Goal: Register for event/course

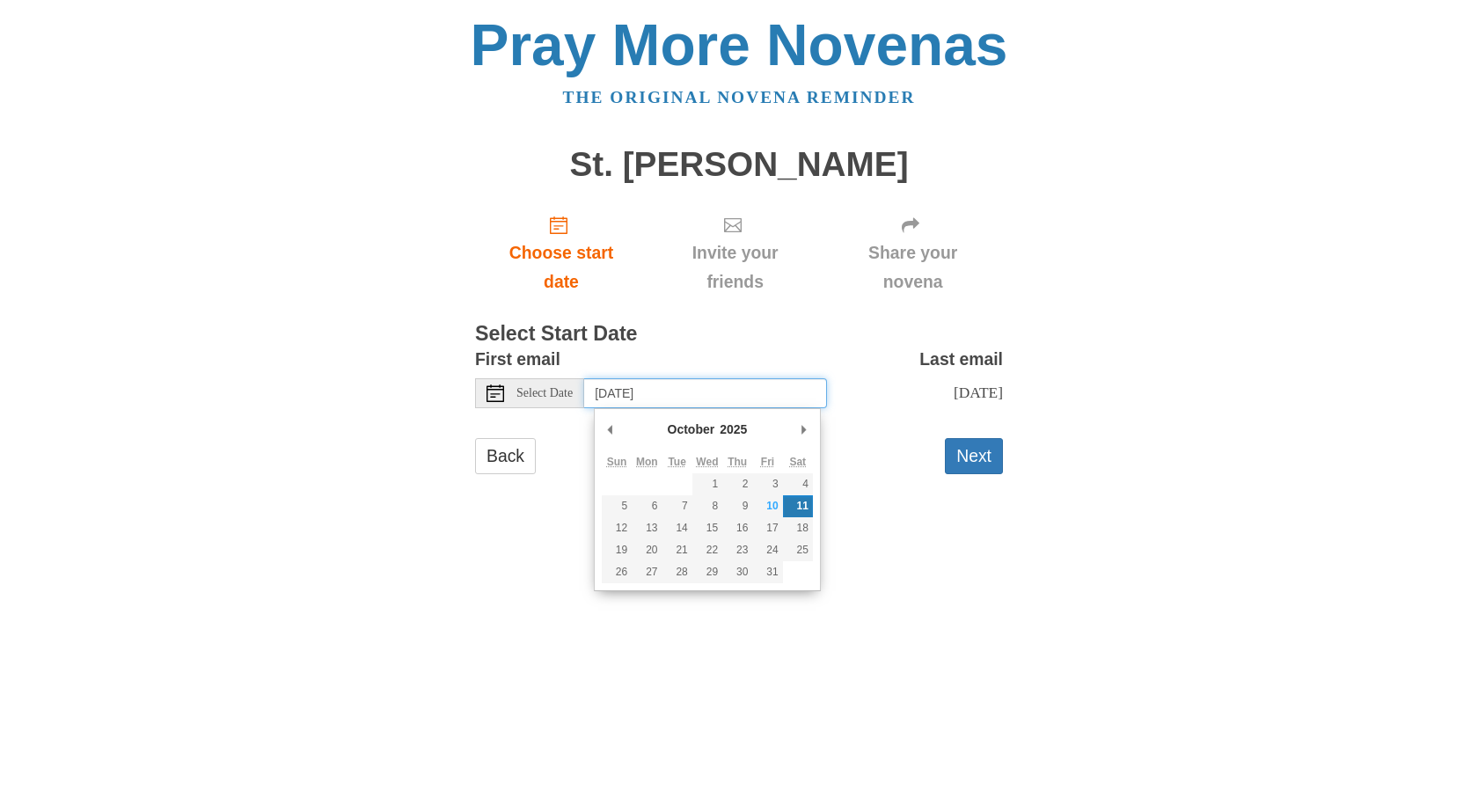
click at [732, 392] on input "Saturday, October 11th" at bounding box center [705, 393] width 243 height 29
type input "Tuesday, October 14th"
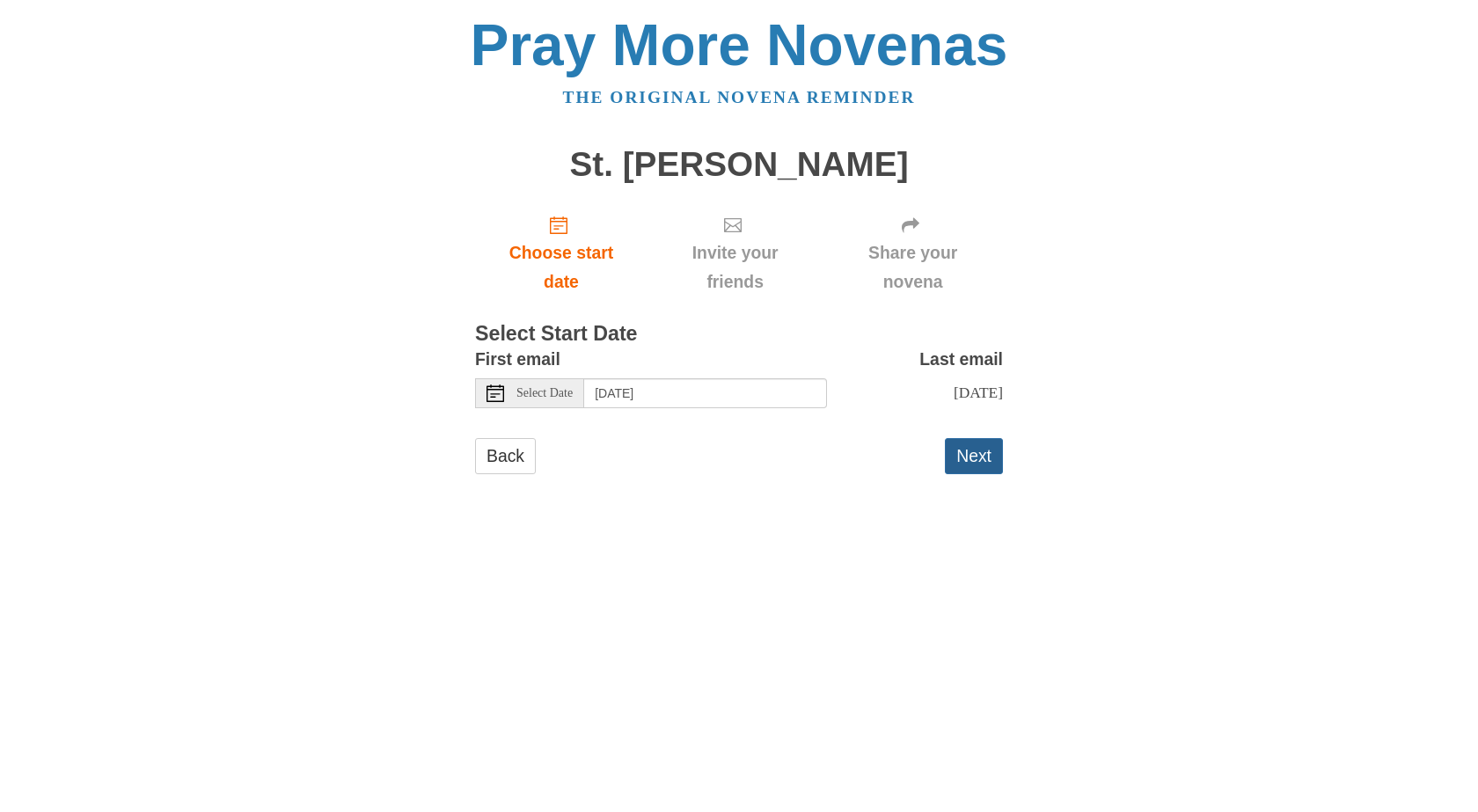
click at [953, 470] on button "Next" at bounding box center [973, 456] width 58 height 36
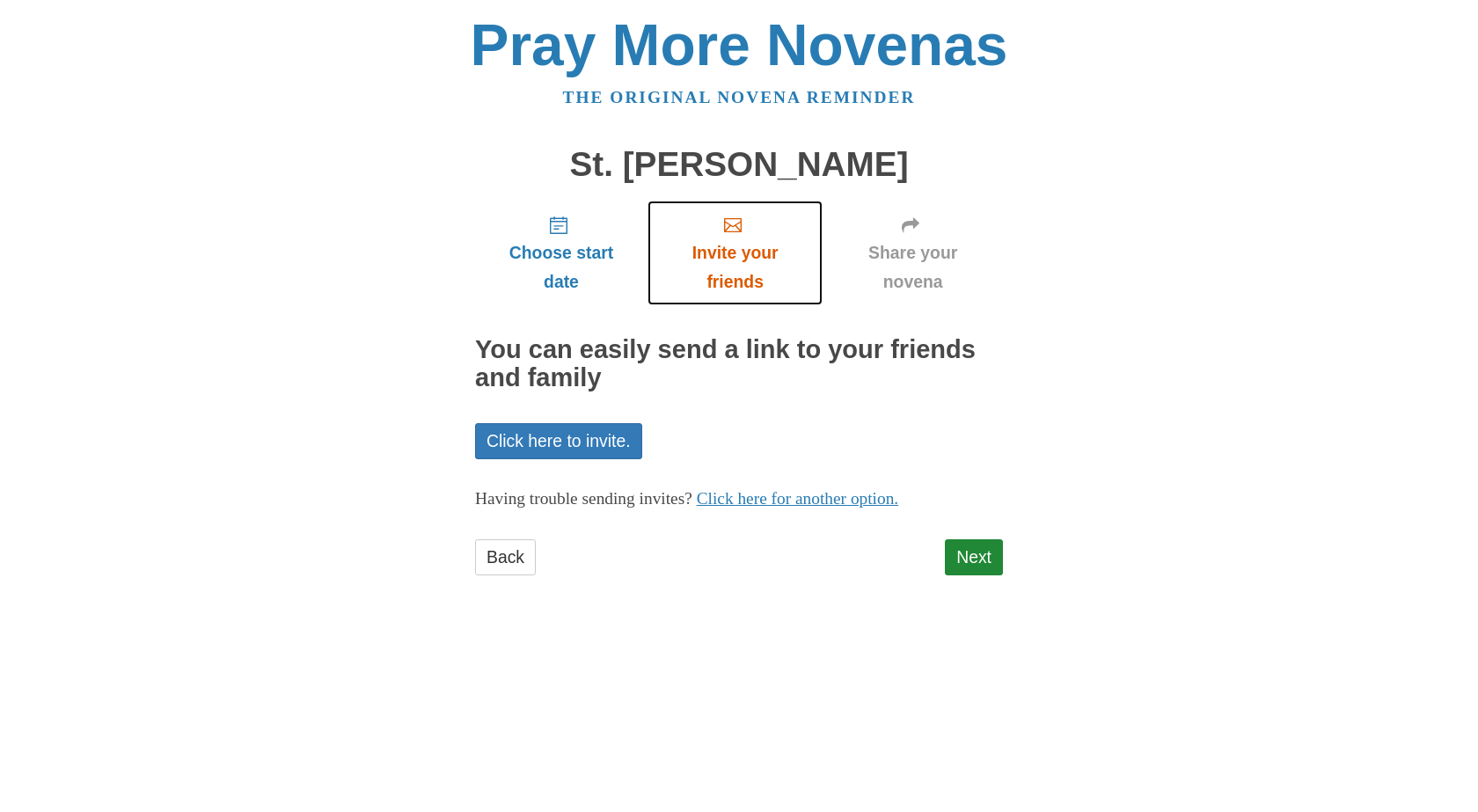
click at [715, 265] on span "Invite your friends" at bounding box center [735, 267] width 140 height 58
click at [501, 555] on link "Back" at bounding box center [505, 557] width 61 height 36
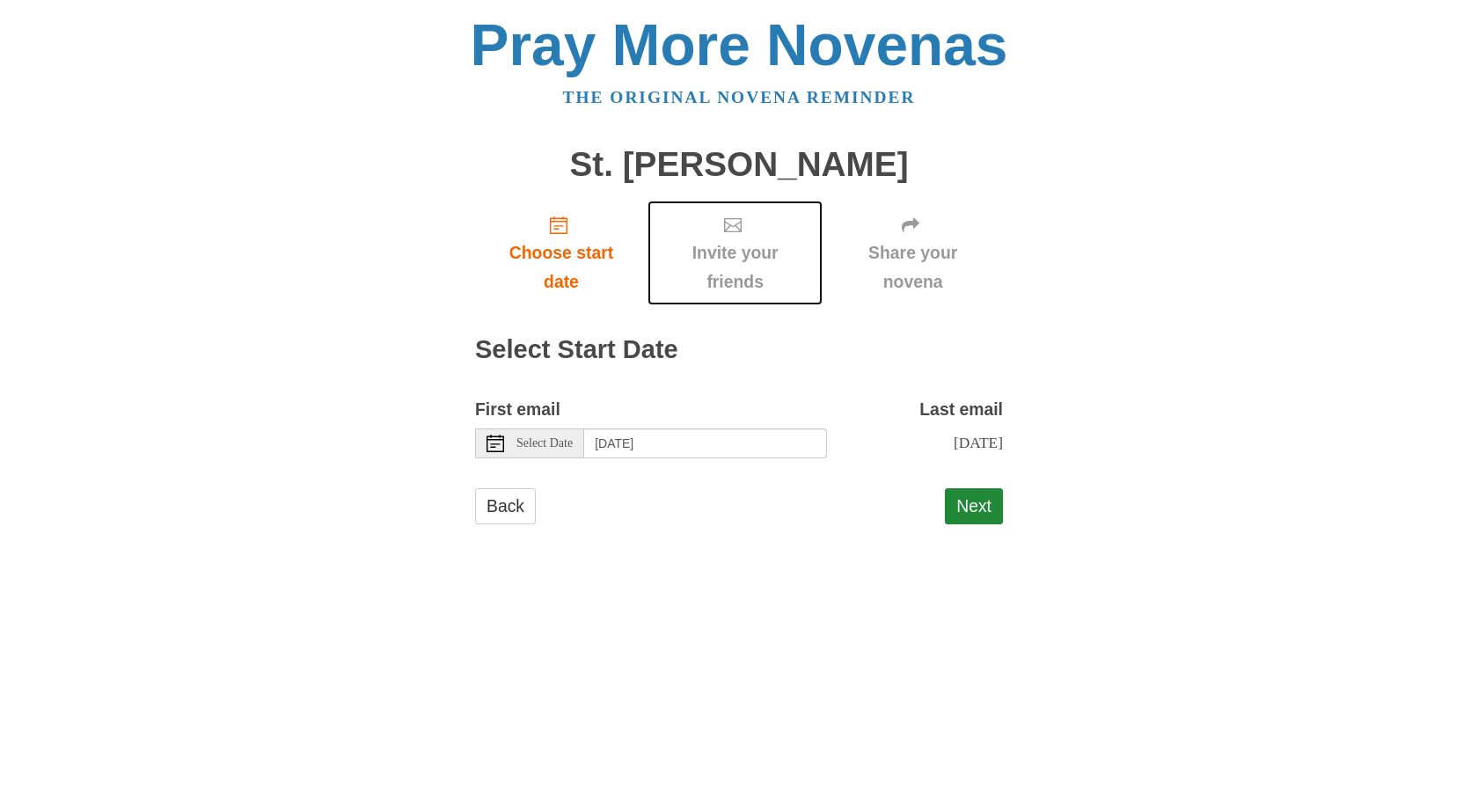
click at [724, 269] on span "Invite your friends" at bounding box center [735, 267] width 140 height 58
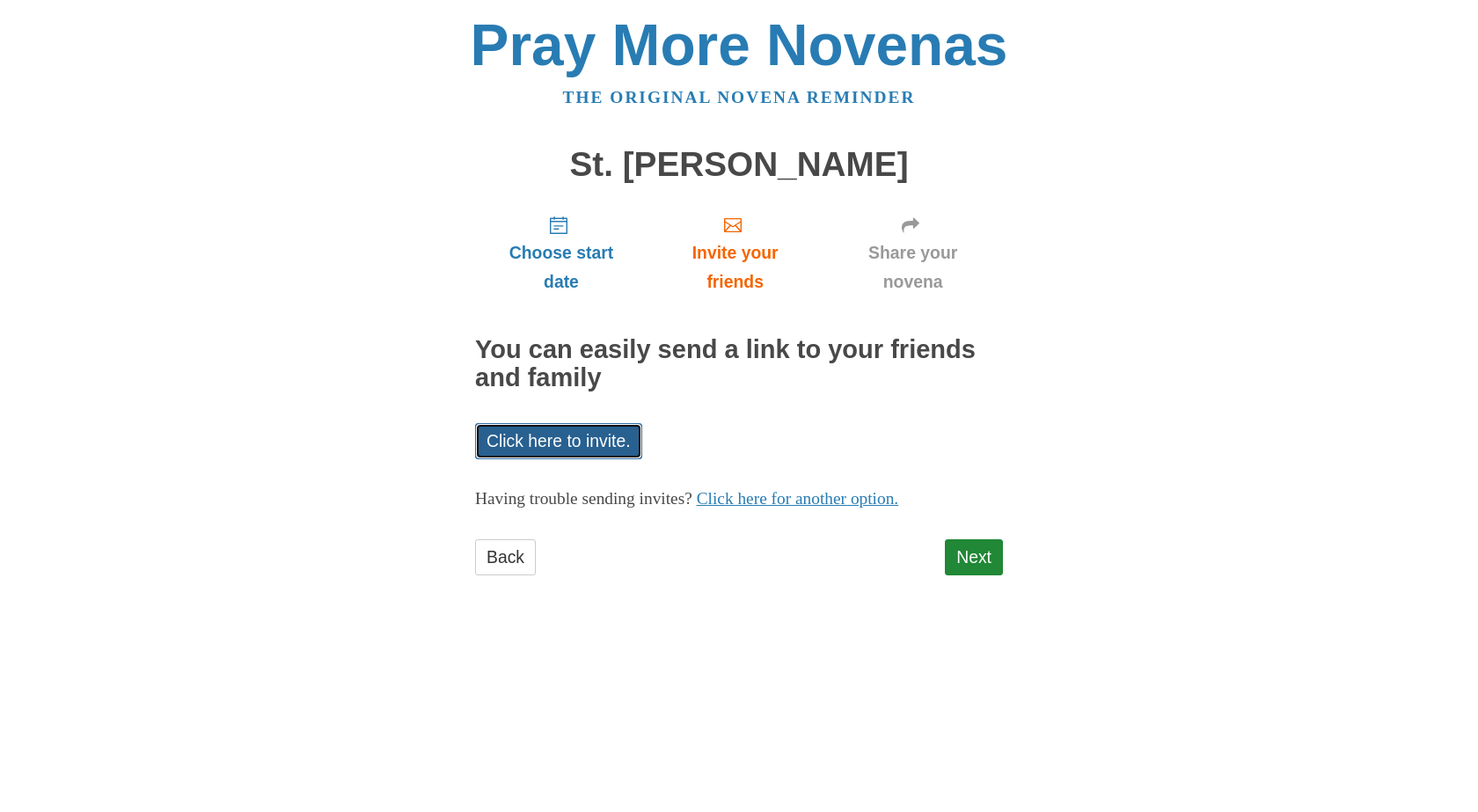
click at [541, 431] on link "Click here to invite." at bounding box center [558, 440] width 167 height 36
click at [554, 441] on link "Click here to invite." at bounding box center [558, 440] width 167 height 36
click at [967, 545] on link "Next" at bounding box center [973, 557] width 58 height 36
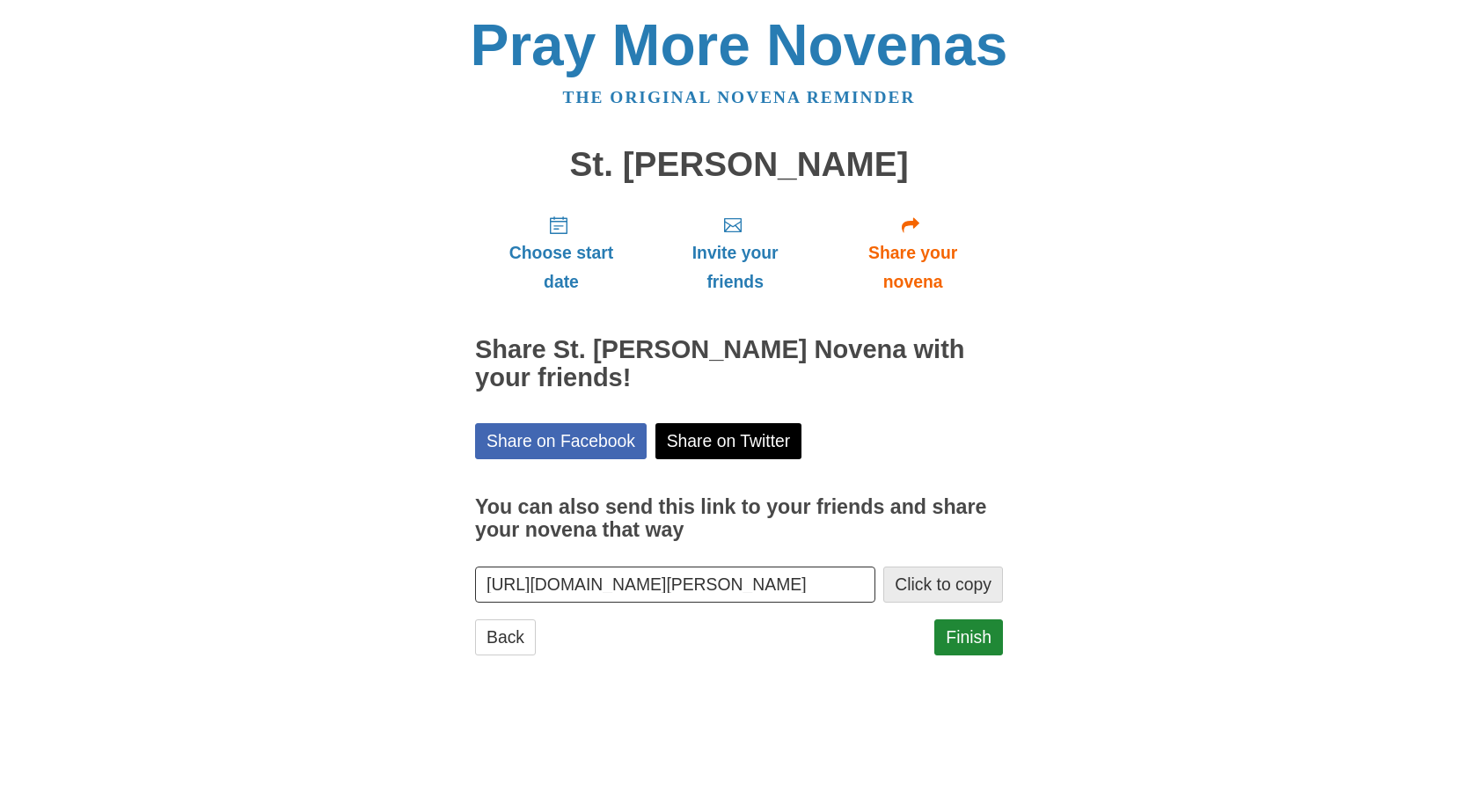
click at [913, 584] on button "Click to copy" at bounding box center [943, 584] width 120 height 36
click at [977, 640] on link "Finish" at bounding box center [968, 636] width 69 height 36
